Goal: Entertainment & Leisure: Consume media (video, audio)

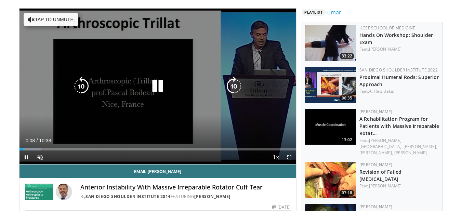
scroll to position [30, 0]
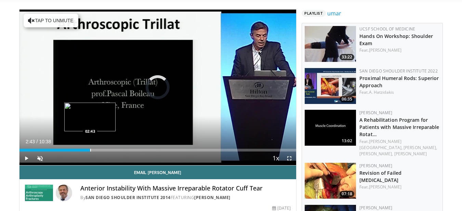
click at [90, 151] on div "Progress Bar" at bounding box center [90, 150] width 1 height 3
click at [112, 151] on div "Progress Bar" at bounding box center [112, 150] width 1 height 3
